Goal: Find specific page/section: Find specific page/section

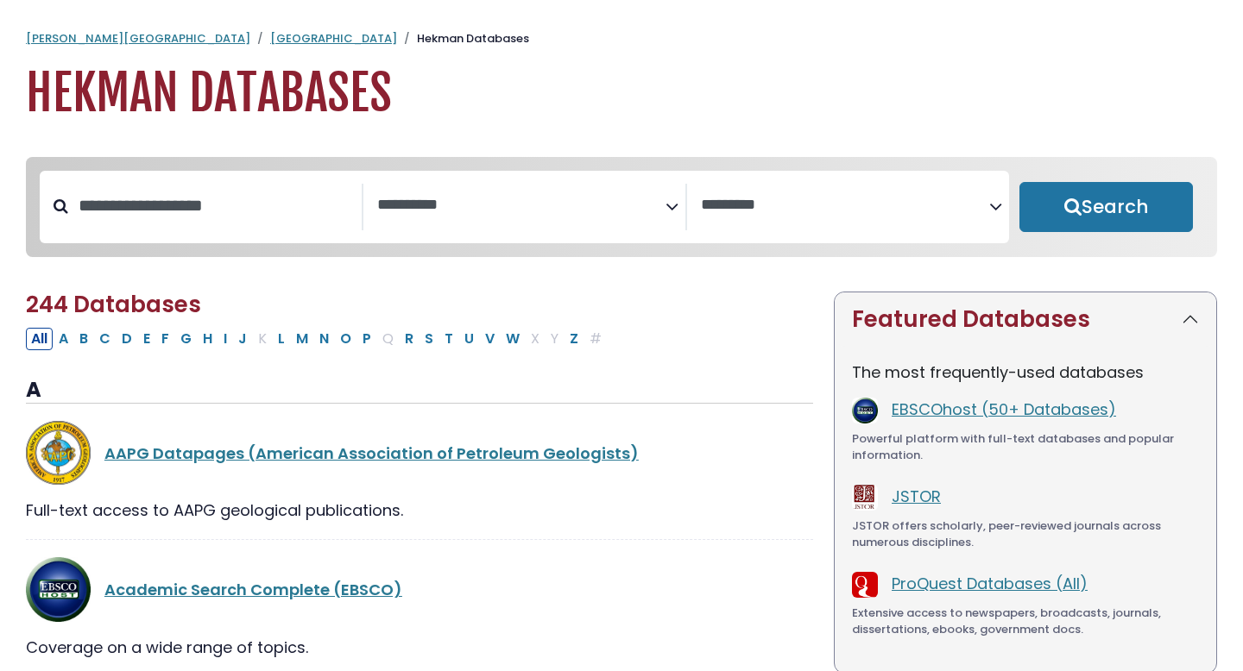
select select "Database Subject Filter"
select select "Database Vendors Filter"
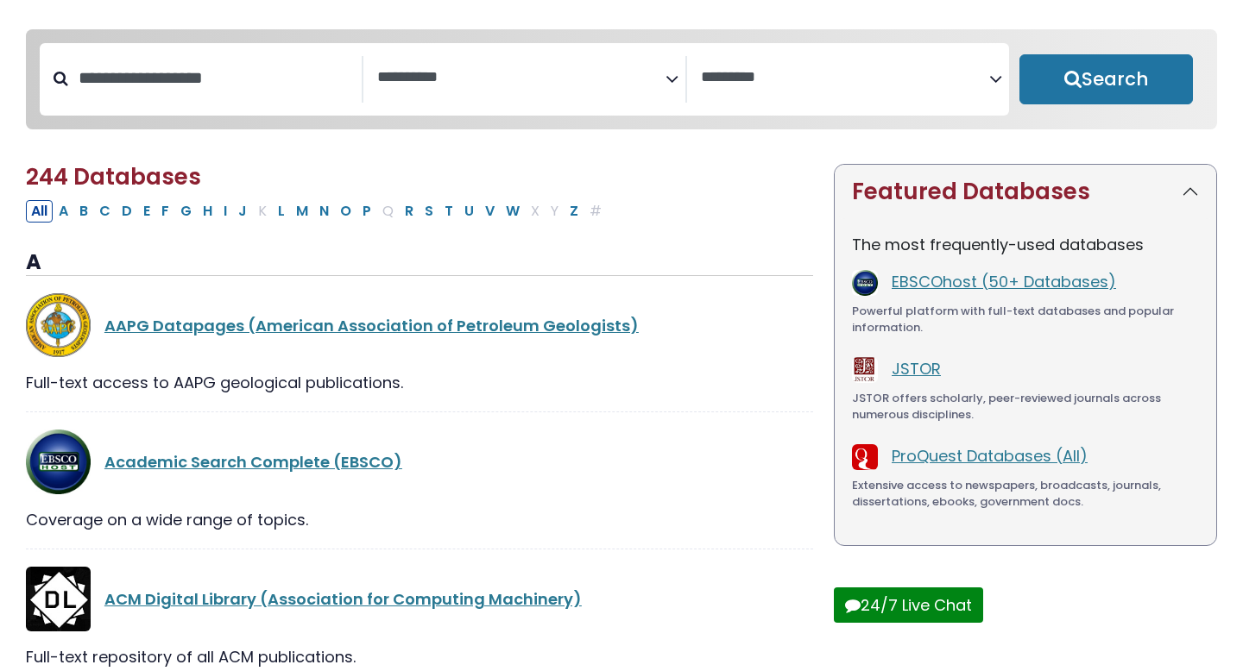
scroll to position [127, 0]
click at [917, 286] on link "EBSCOhost (50+ Databases)" at bounding box center [1003, 283] width 224 height 22
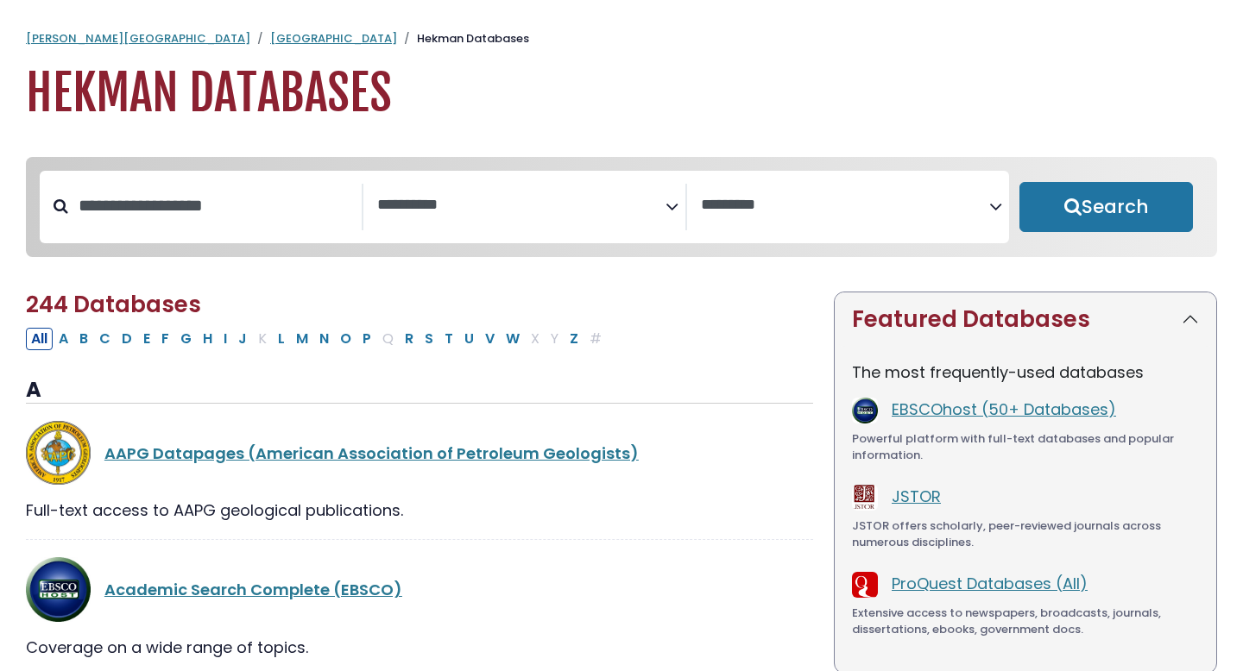
select select "Database Subject Filter"
select select "Database Vendors Filter"
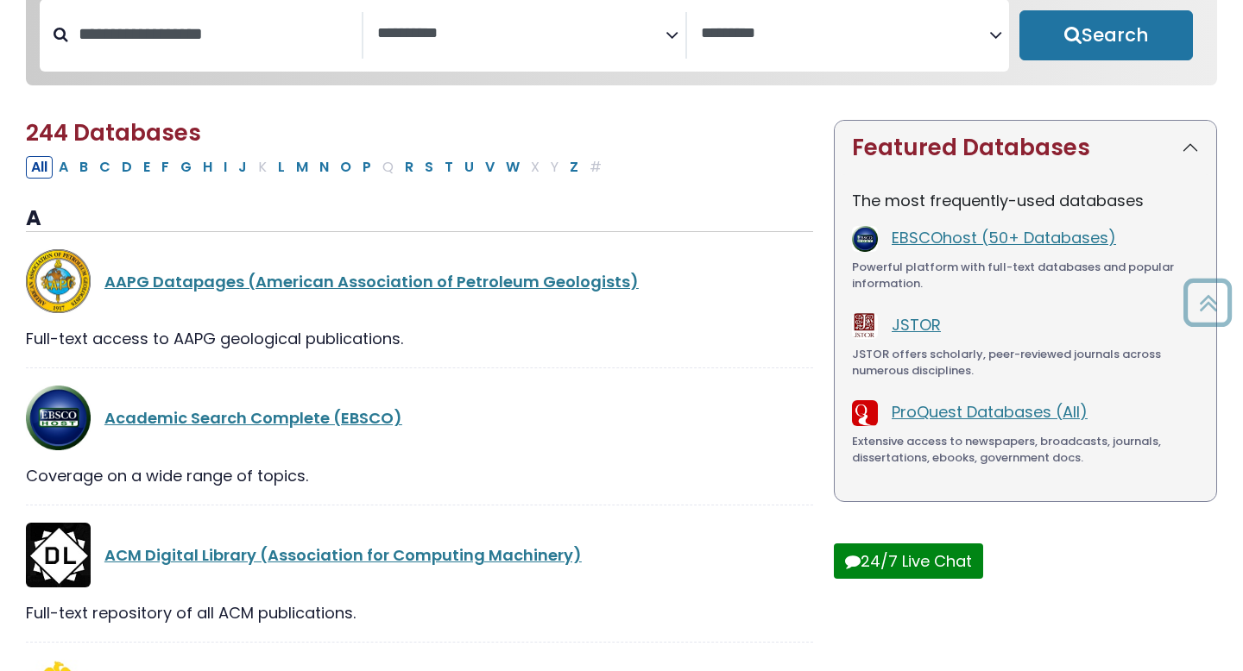
scroll to position [154, 0]
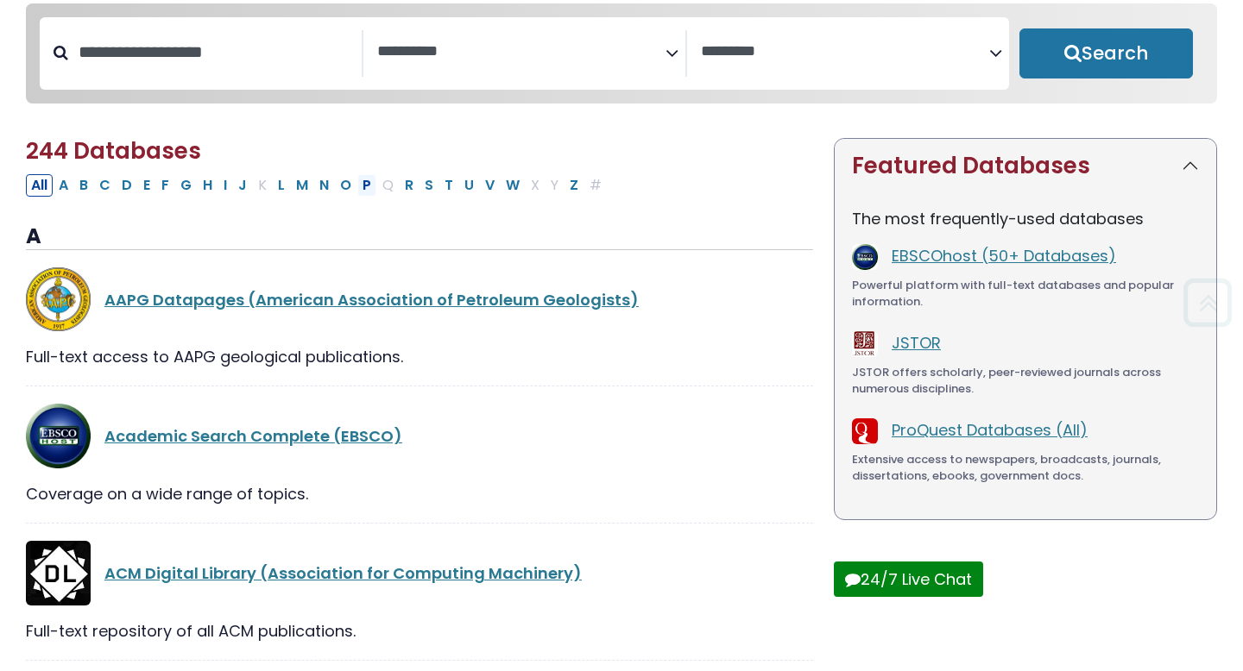
click at [370, 186] on button "P" at bounding box center [366, 185] width 19 height 22
select select "Database Subject Filter"
select select "Database Vendors Filter"
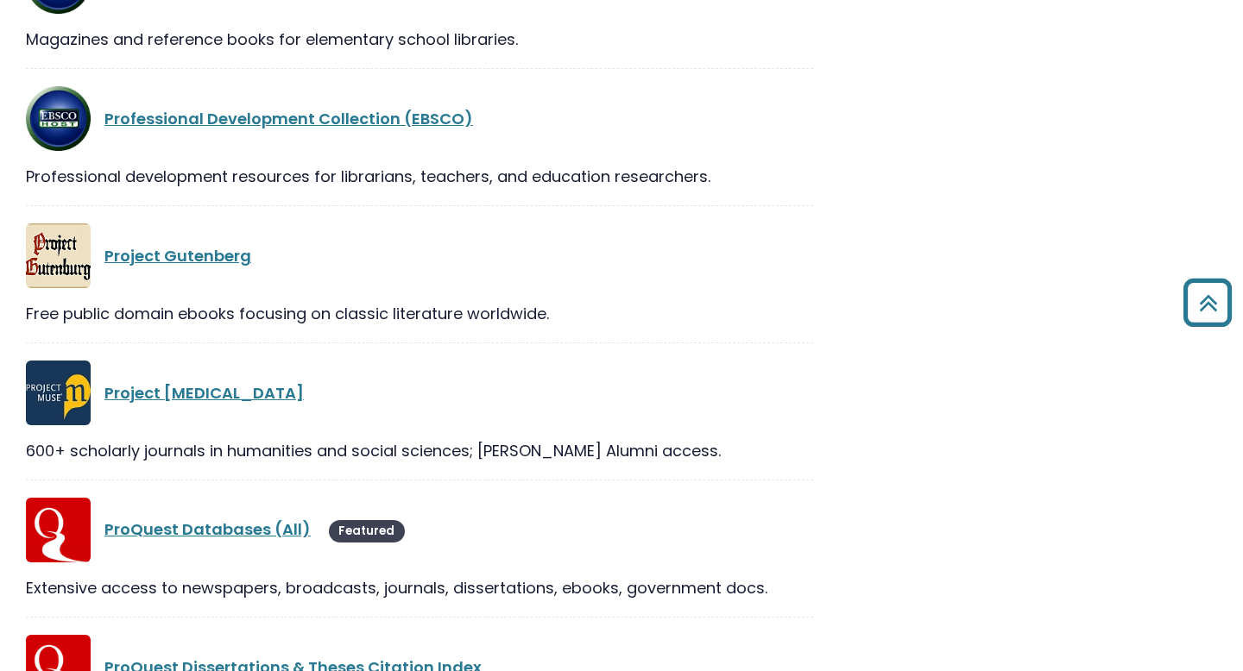
scroll to position [3066, 0]
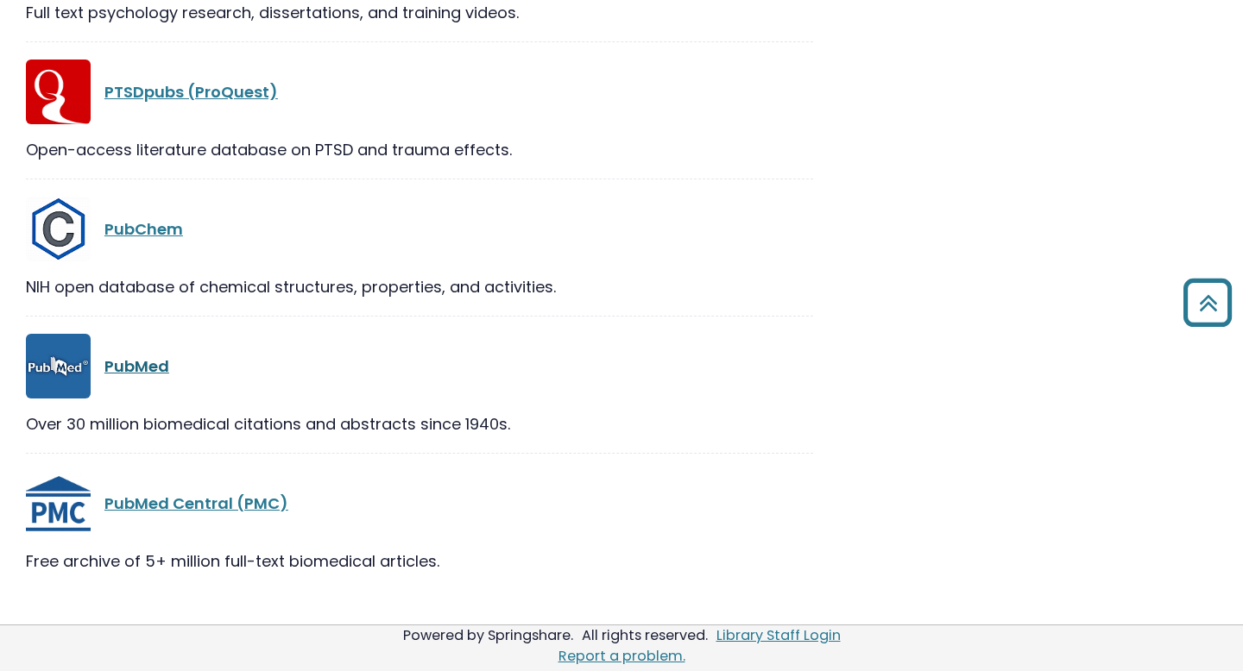
click at [150, 370] on link "PubMed" at bounding box center [136, 367] width 65 height 22
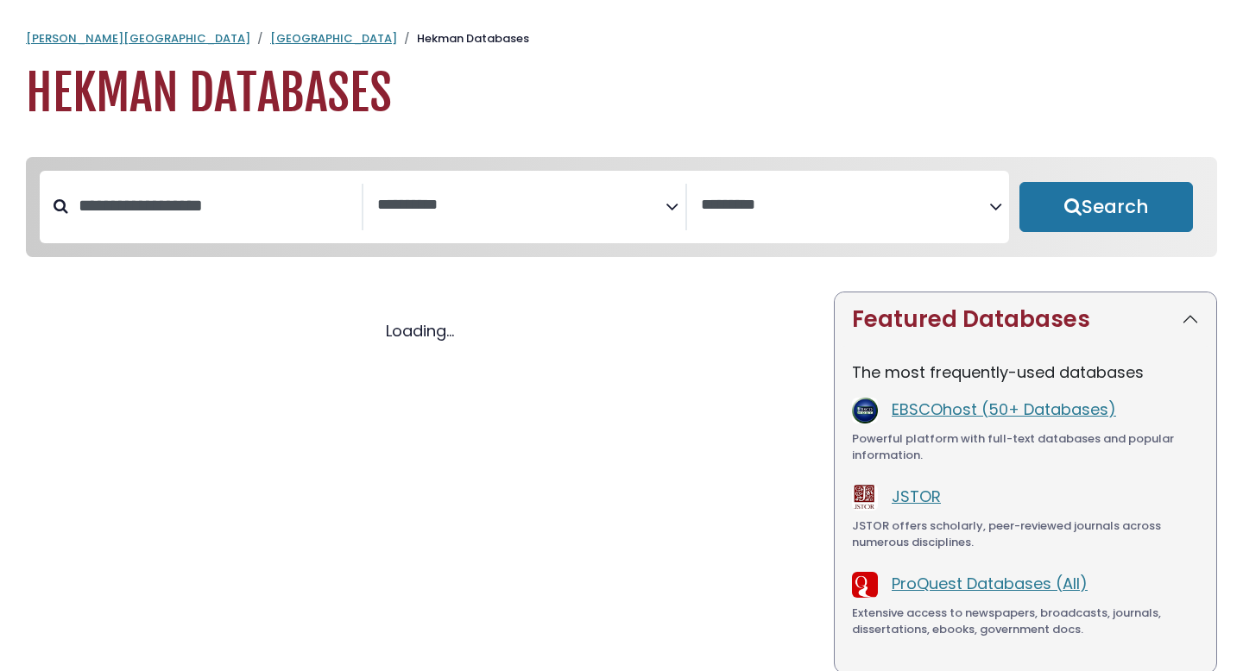
select select "Database Subject Filter"
select select "Database Vendors Filter"
select select "Database Subject Filter"
select select "Database Vendors Filter"
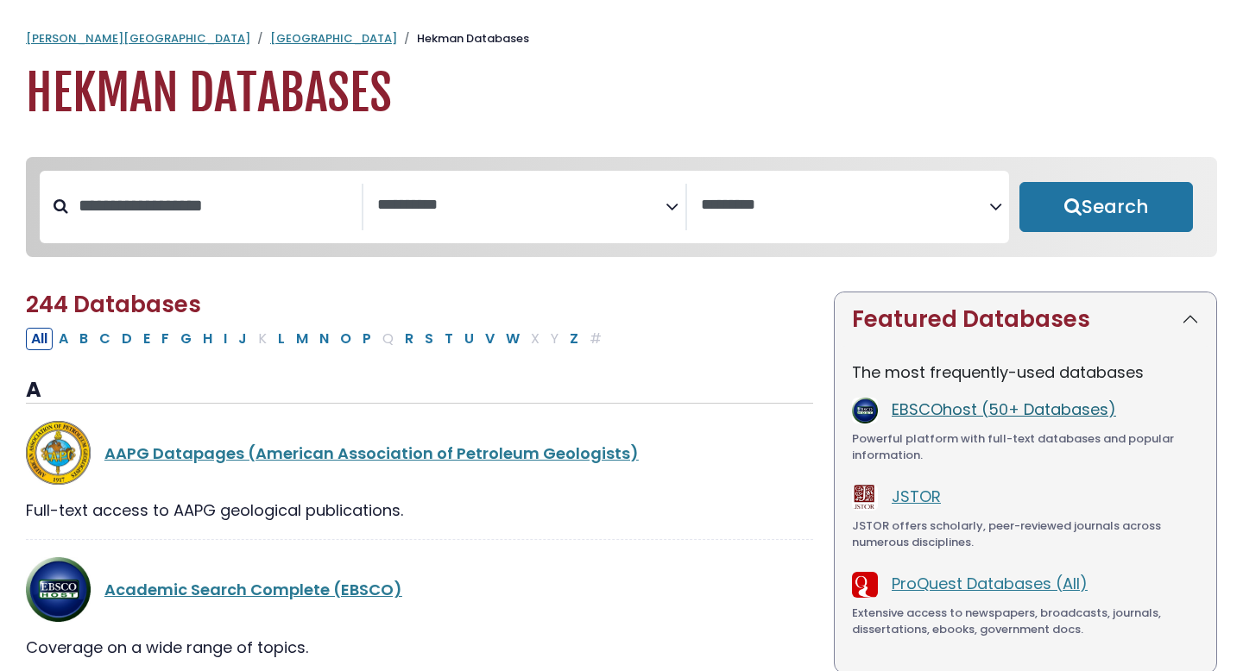
click at [916, 412] on link "EBSCOhost (50+ Databases)" at bounding box center [1003, 410] width 224 height 22
